Goal: Find specific page/section: Find specific page/section

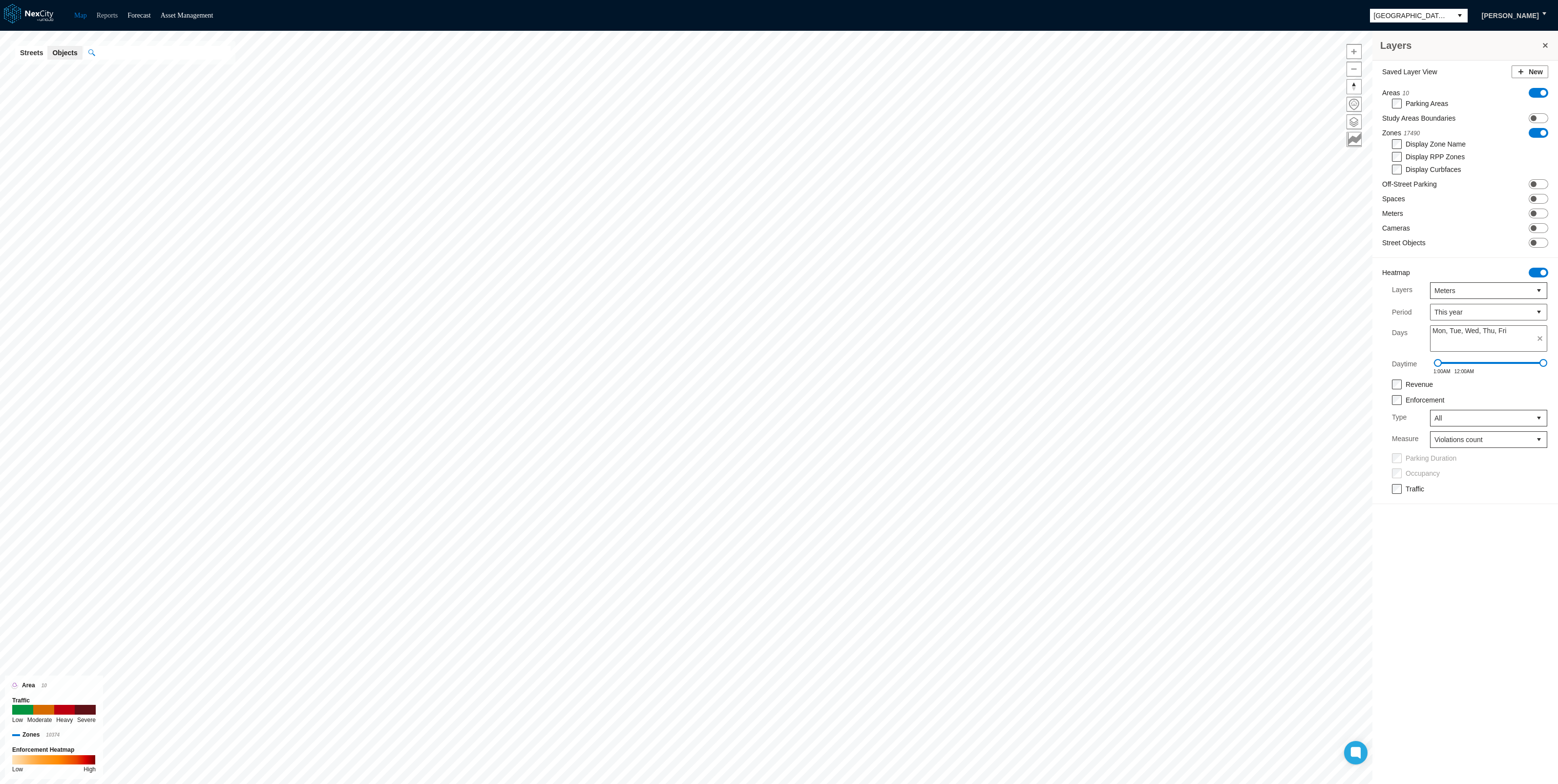
click at [108, 14] on link "Reports" at bounding box center [107, 16] width 22 height 8
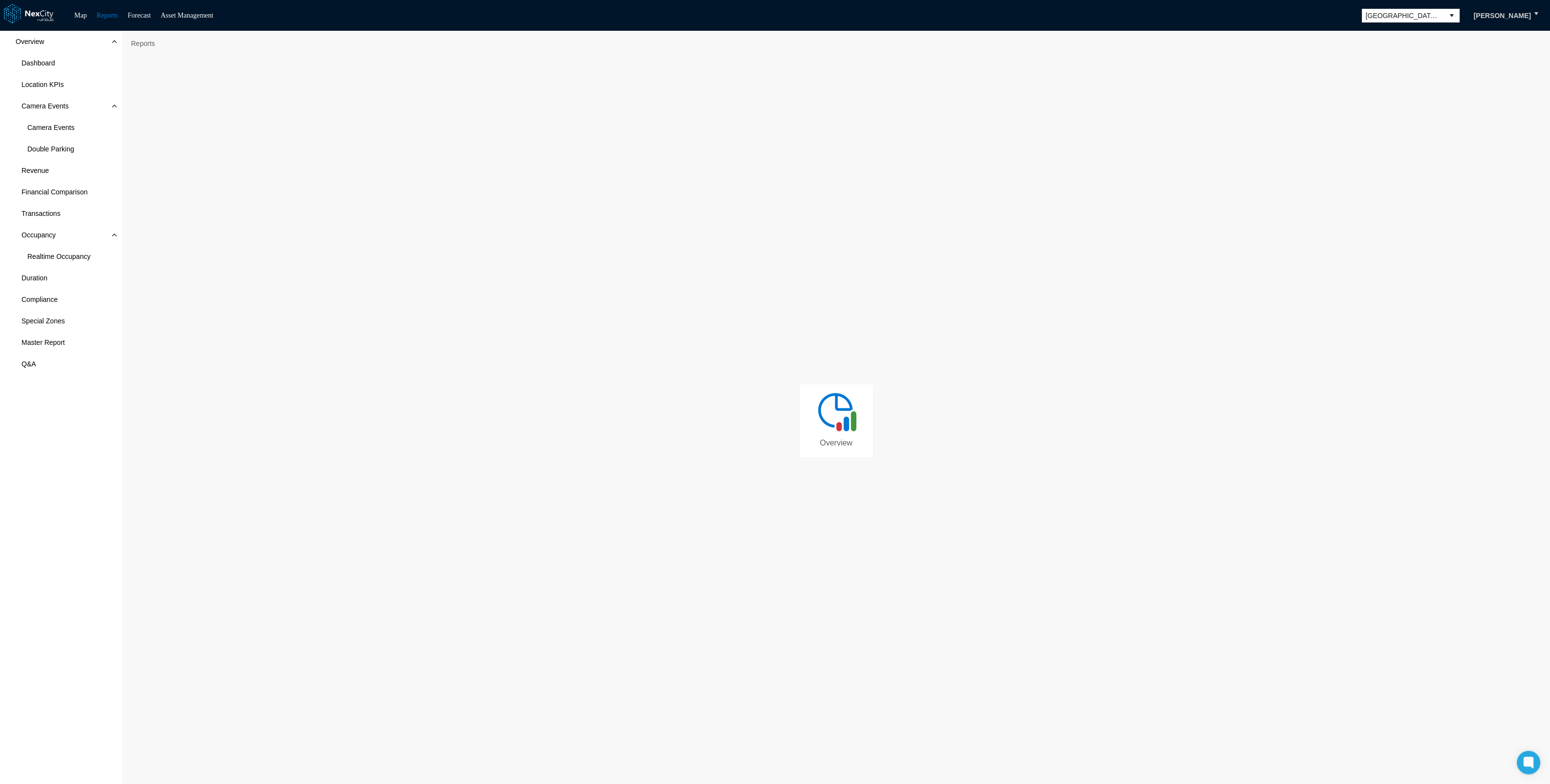
click at [837, 421] on img at bounding box center [835, 411] width 44 height 44
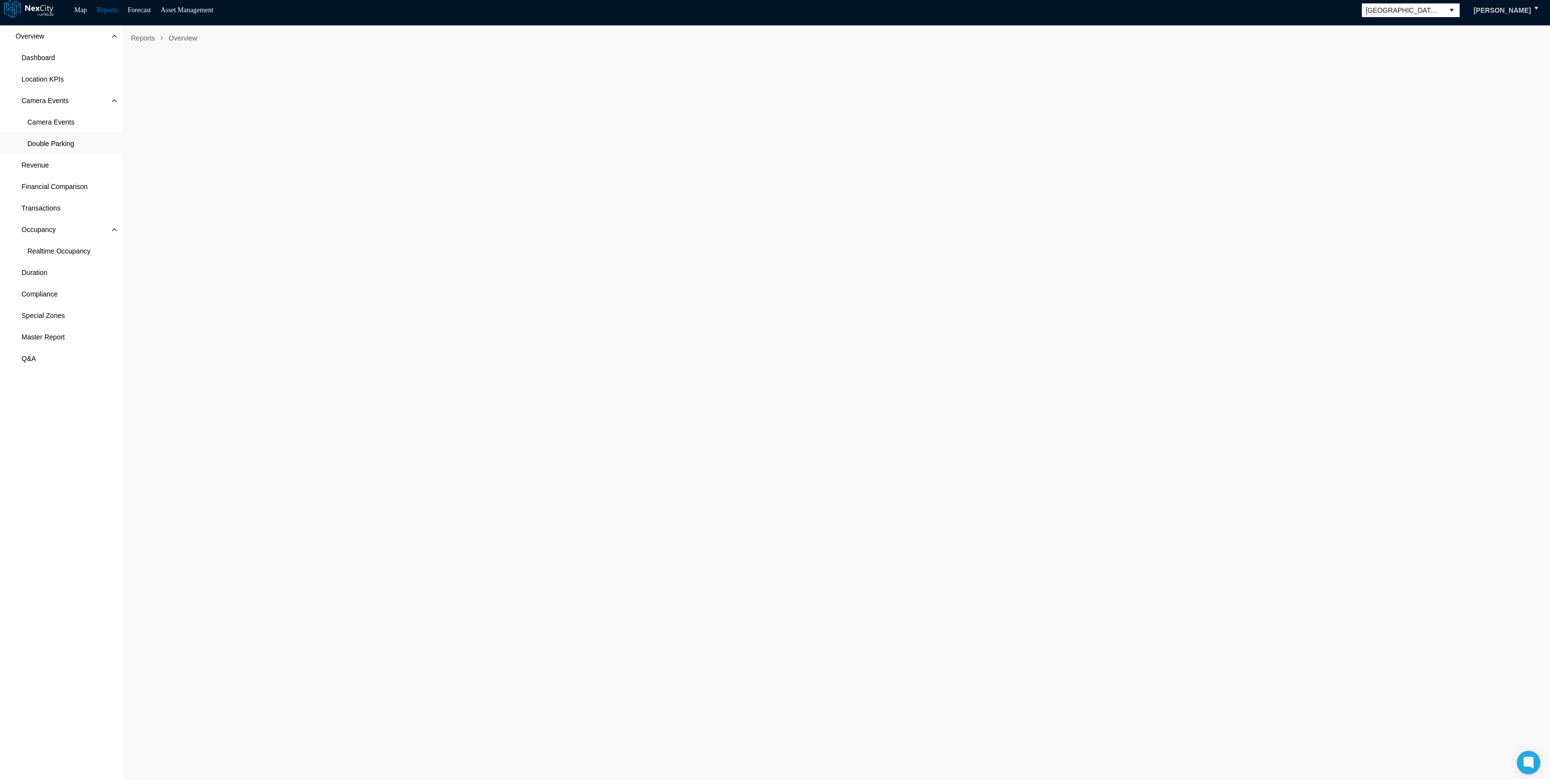
click at [50, 140] on span "Double Parking" at bounding box center [51, 143] width 47 height 9
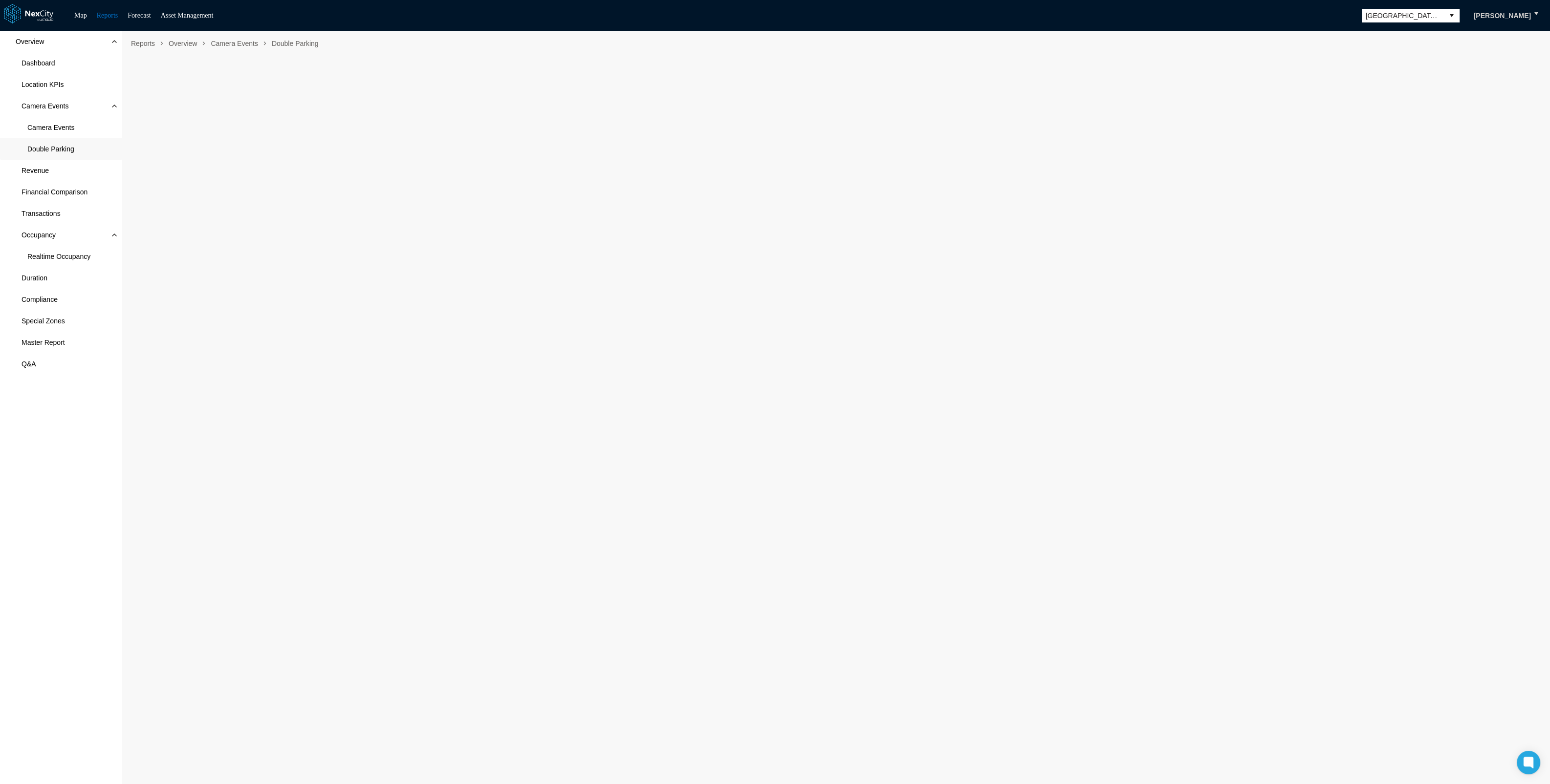
click at [83, 19] on link "Map" at bounding box center [80, 16] width 13 height 8
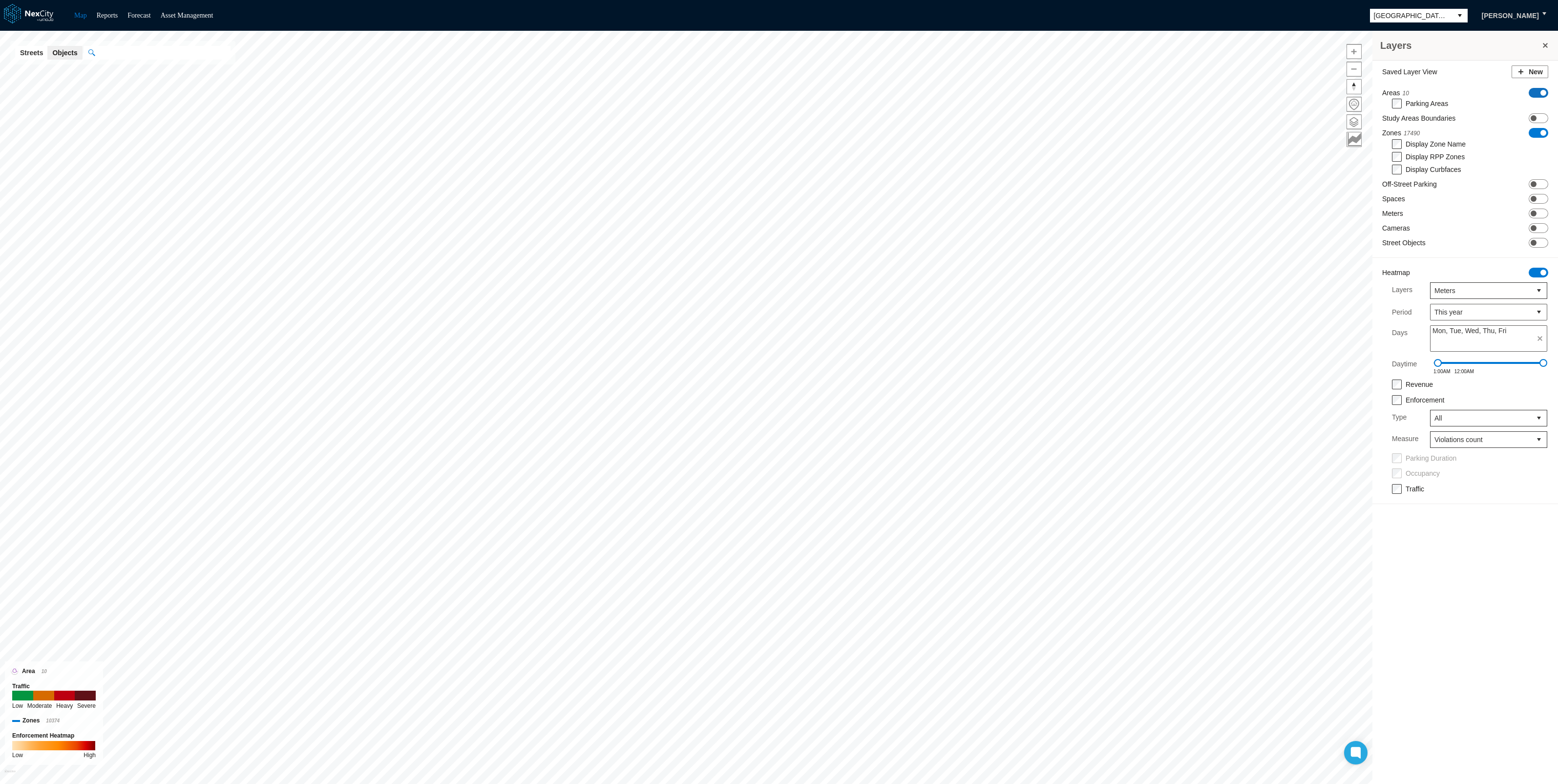
click at [1543, 90] on span at bounding box center [1543, 92] width 6 height 6
click at [1542, 121] on span at bounding box center [1543, 121] width 6 height 6
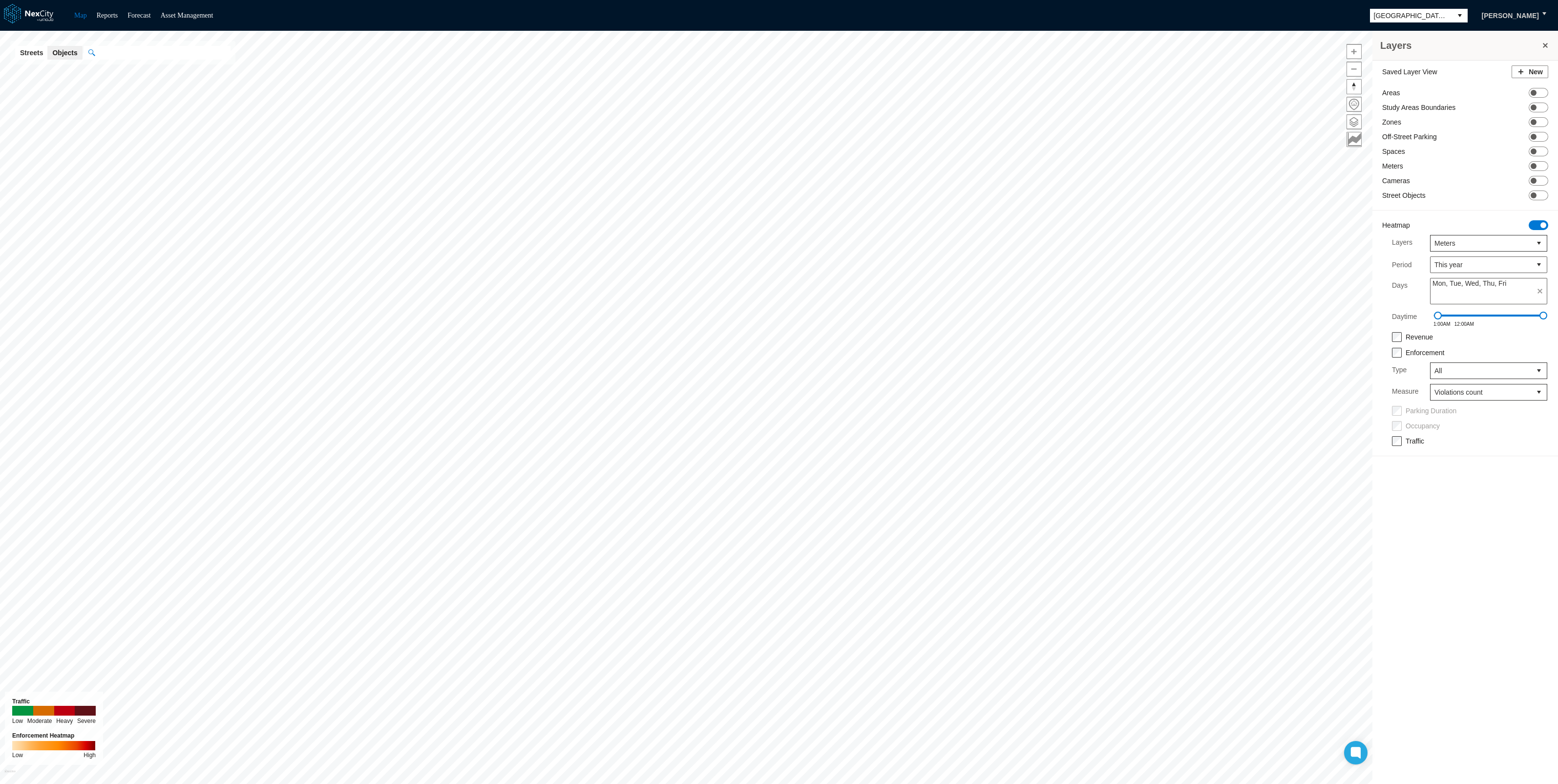
click at [1543, 218] on div "Saved Layer View New Areas ON OFF Study Areas Boundaries ON OFF Zones ON OFF Of…" at bounding box center [1465, 263] width 185 height 406
click at [1542, 225] on span at bounding box center [1543, 225] width 6 height 6
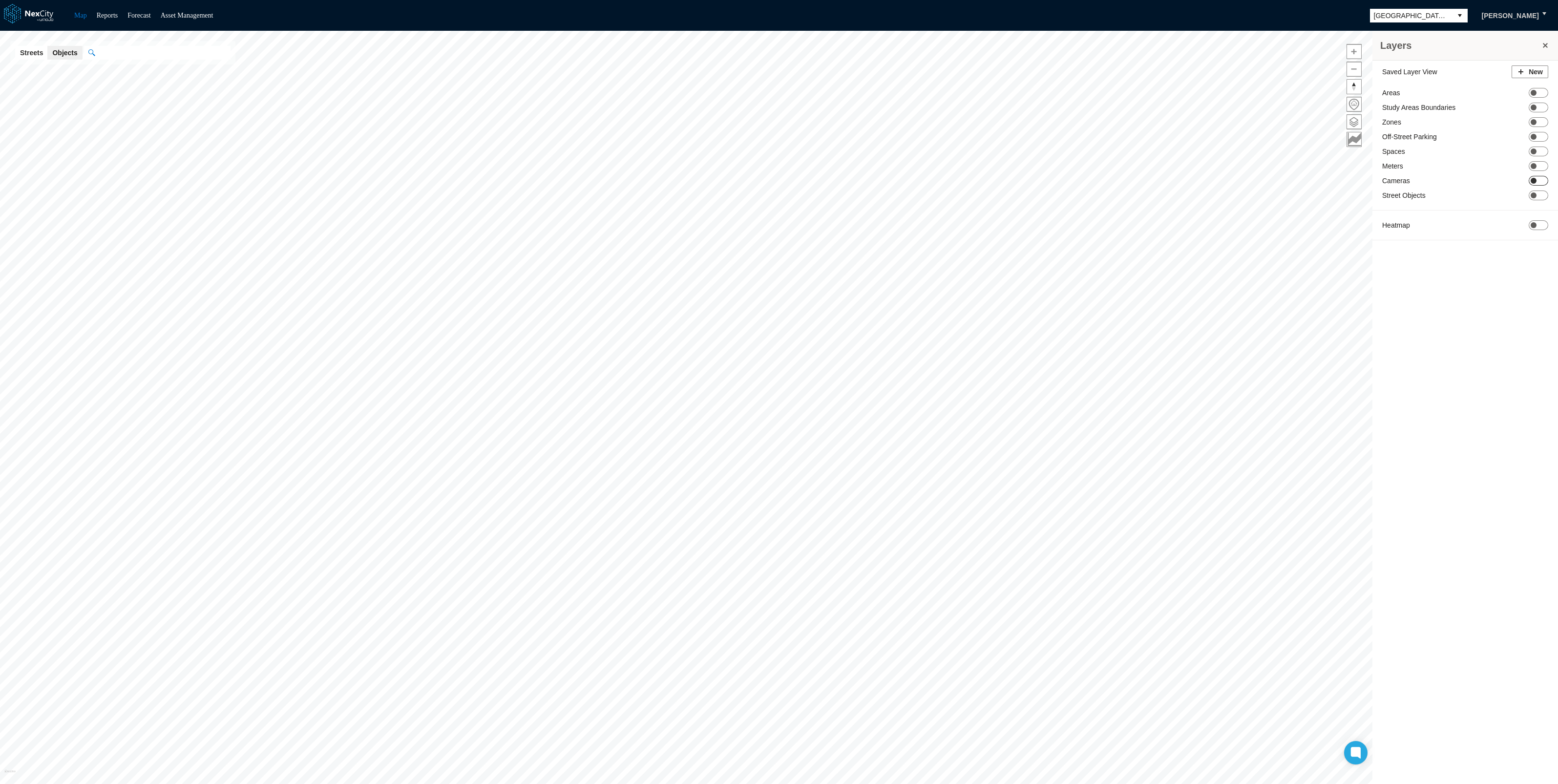
click at [1535, 182] on span at bounding box center [1534, 180] width 6 height 6
click at [1462, 16] on button "select" at bounding box center [1460, 16] width 16 height 14
click at [1403, 36] on li "Buffalo" at bounding box center [1421, 40] width 97 height 17
click at [1539, 123] on span at bounding box center [1540, 121] width 14 height 14
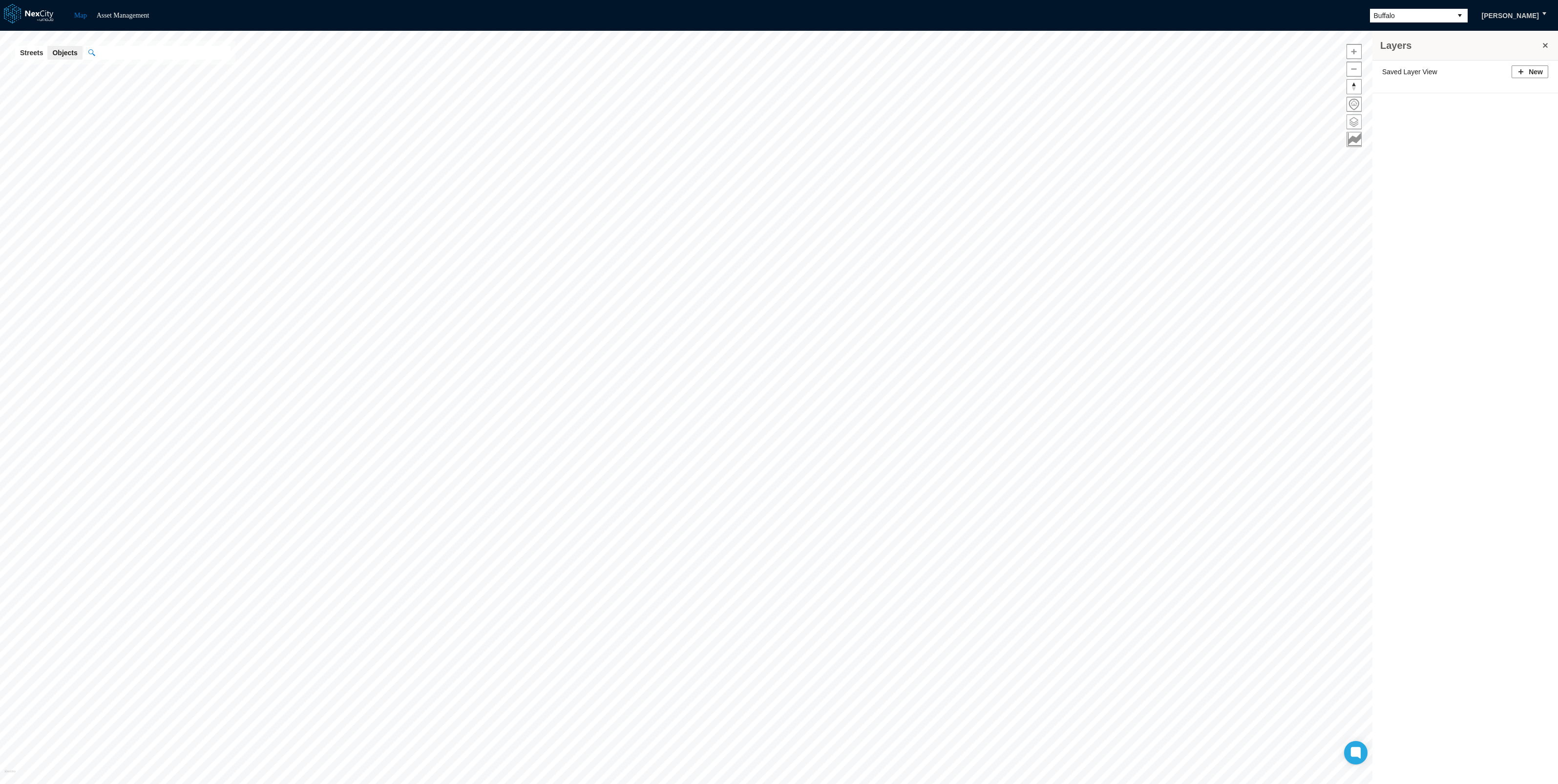
click at [1352, 121] on span at bounding box center [1354, 121] width 14 height 14
